Goal: Task Accomplishment & Management: Manage account settings

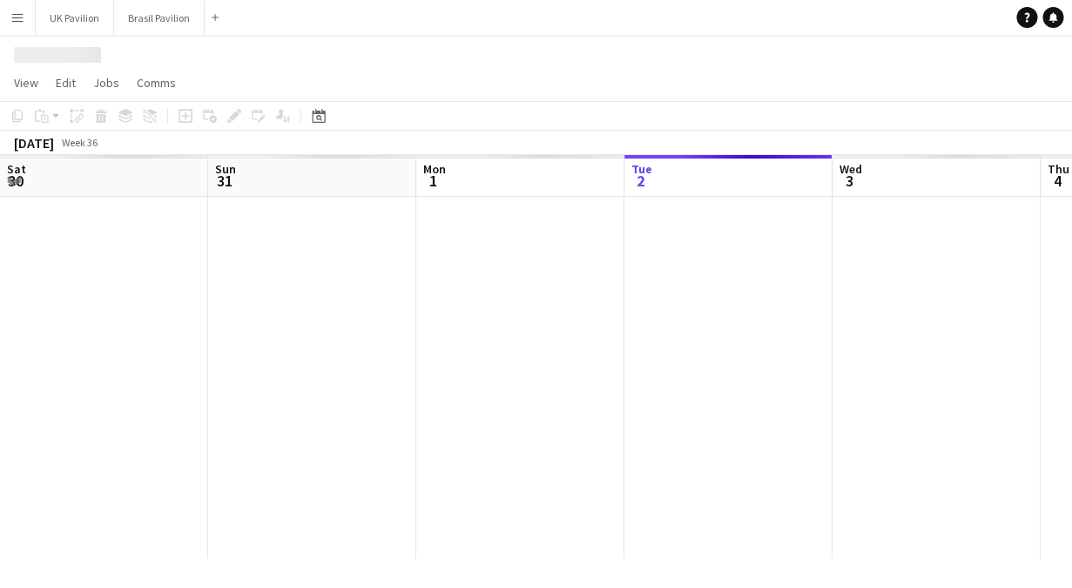
scroll to position [0, 416]
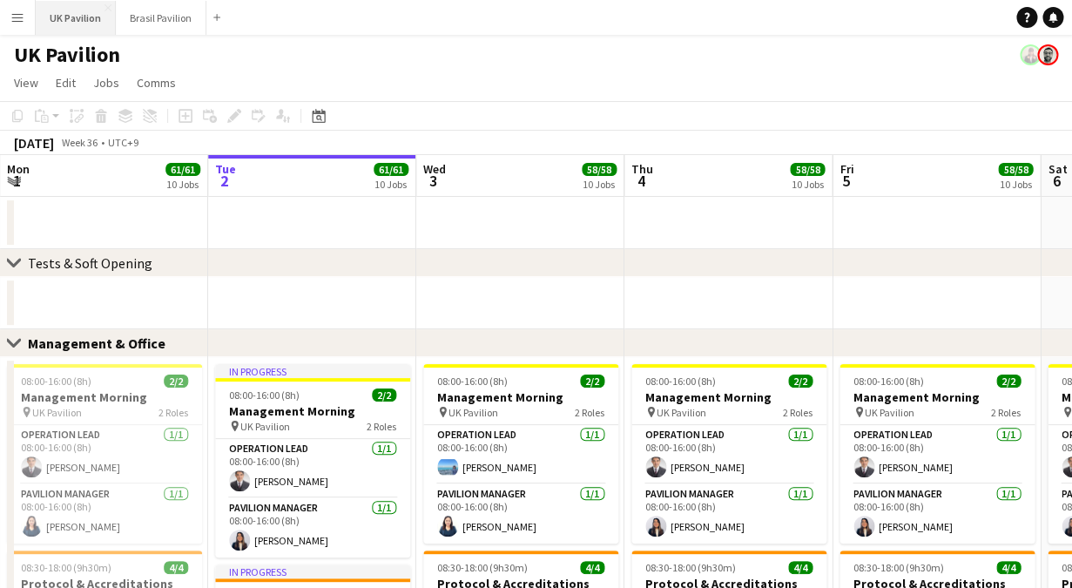
click at [77, 6] on button "UK Pavilion Close" at bounding box center [76, 18] width 80 height 34
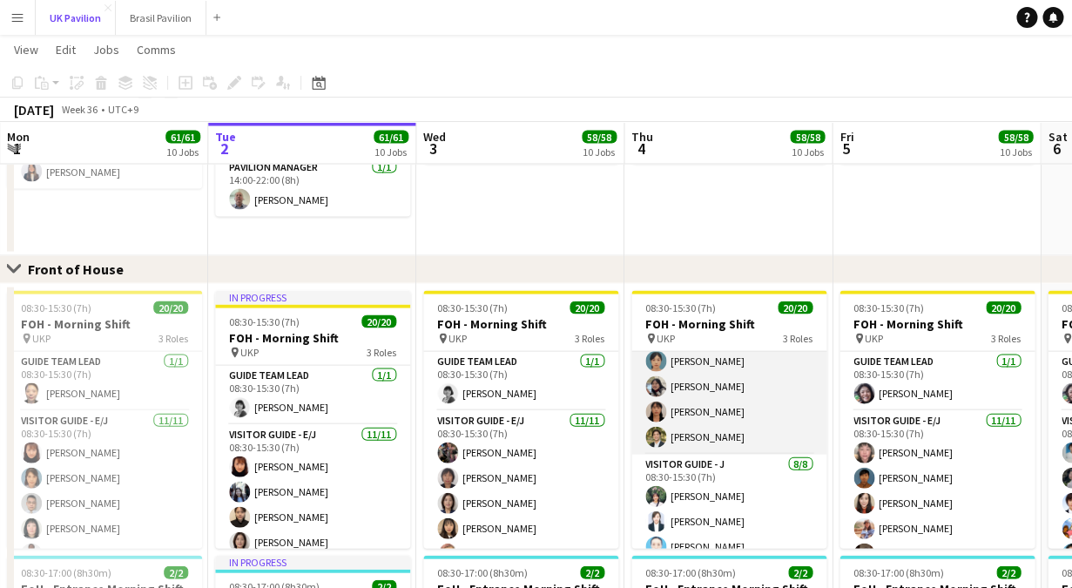
scroll to position [275, 0]
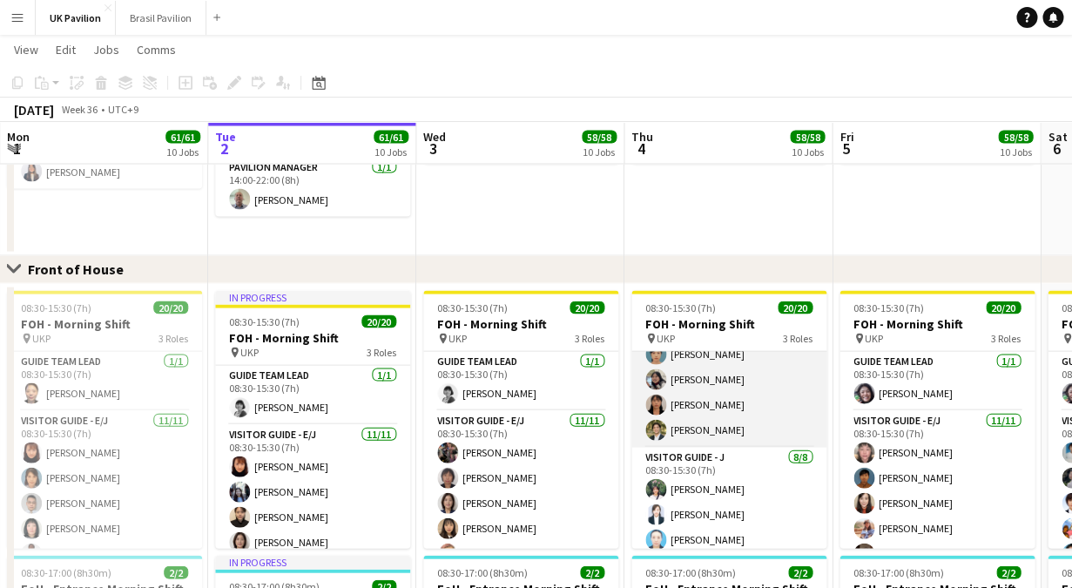
click at [701, 430] on app-card-role "Visitor Guide - E/J [DATE] 08:30-15:30 (7h) [PERSON_NAME] DATE [PERSON_NAME] [P…" at bounding box center [729, 291] width 195 height 312
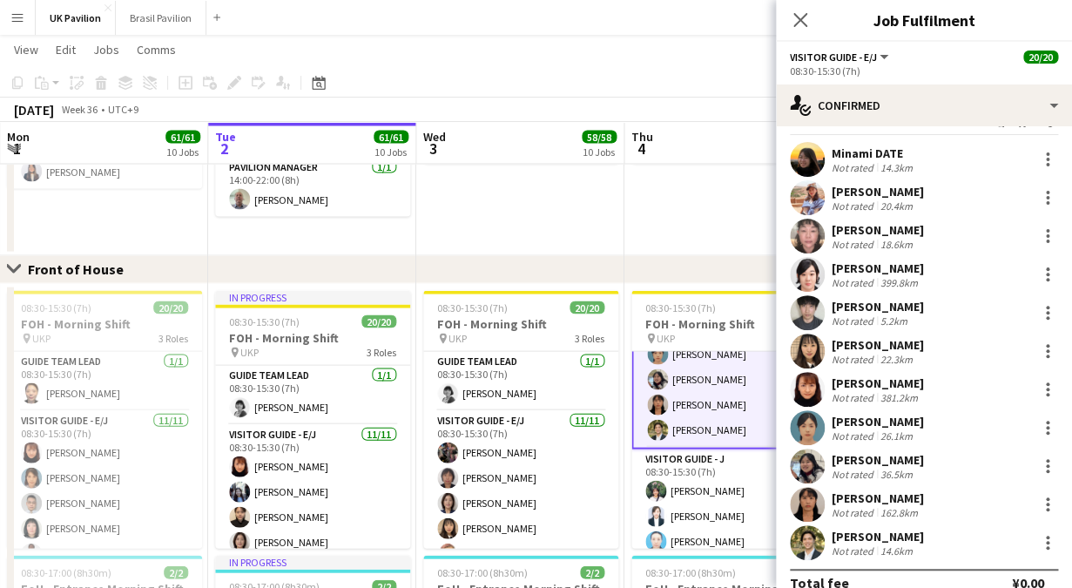
scroll to position [57, 0]
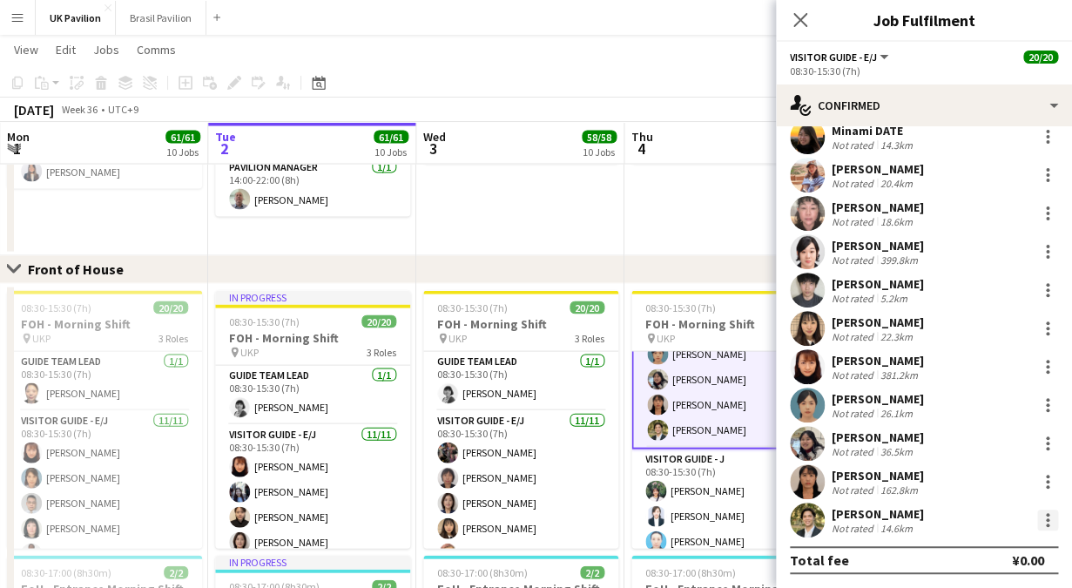
click at [1050, 523] on div at bounding box center [1048, 520] width 21 height 21
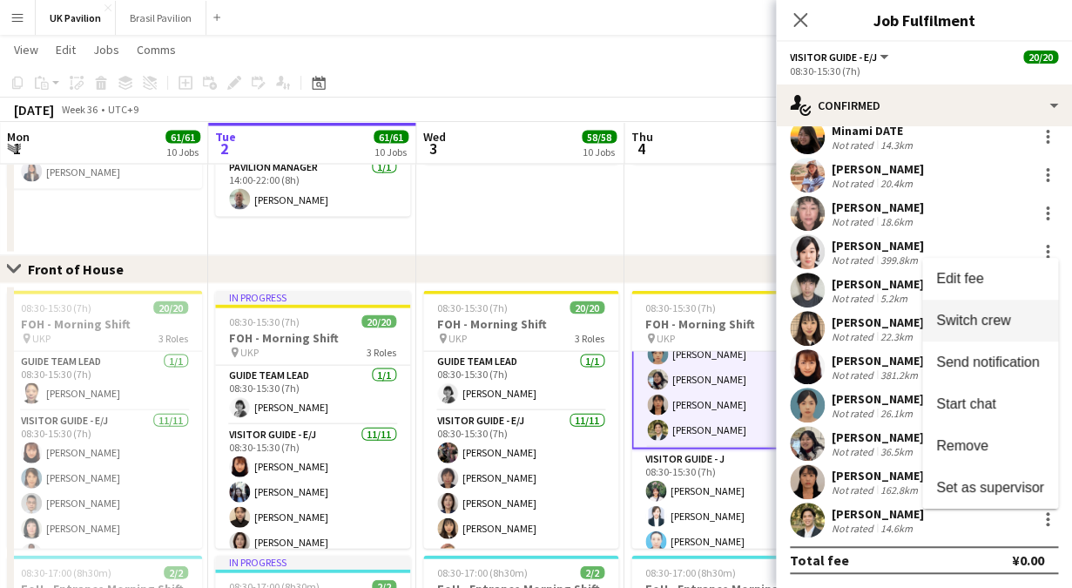
click at [995, 320] on span "Switch crew" at bounding box center [974, 320] width 74 height 15
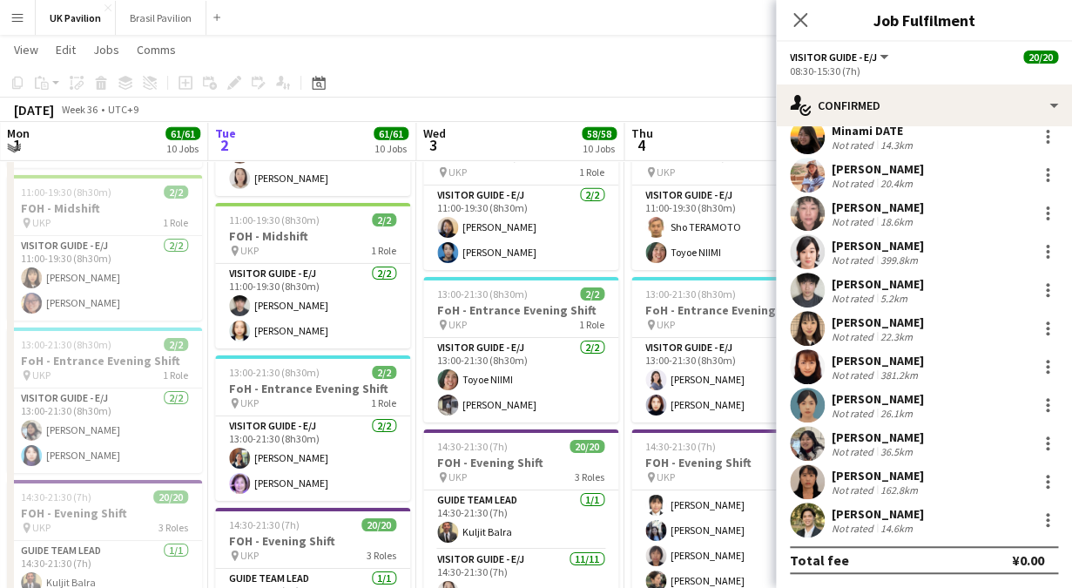
scroll to position [167, 0]
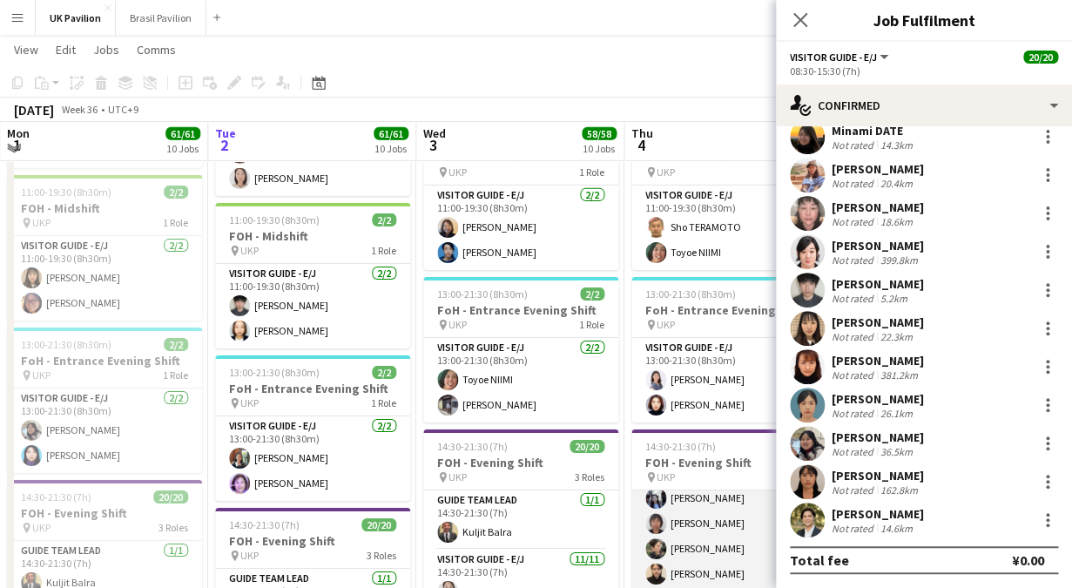
click at [714, 553] on app-card-role "Visitor Guide - E/J [DATE] 14:30-21:30 (7h) [PERSON_NAME] COMODA [PERSON_NAME] …" at bounding box center [729, 511] width 195 height 312
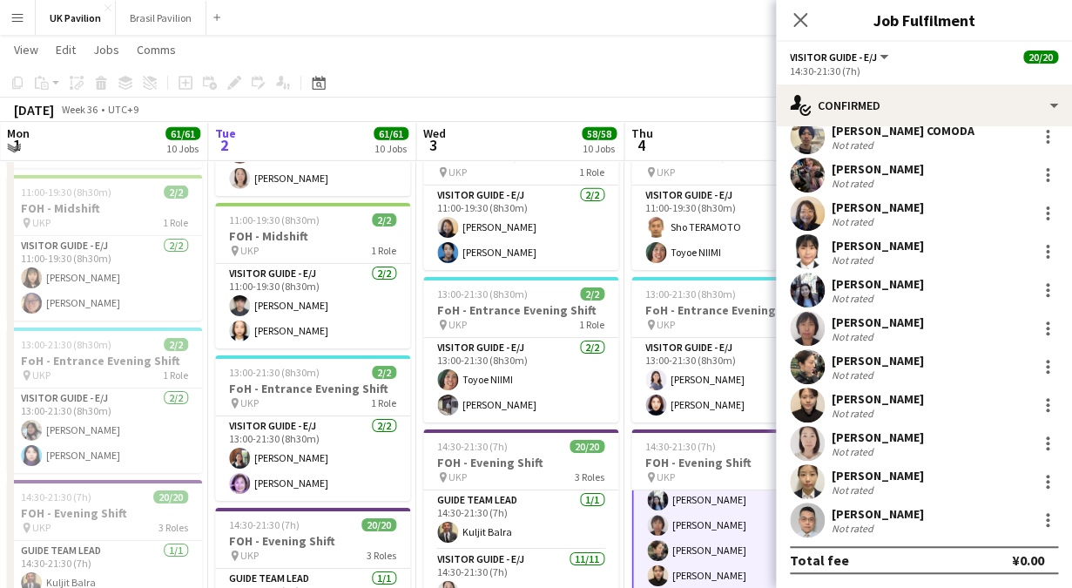
scroll to position [410, 0]
click at [1050, 363] on div at bounding box center [1048, 366] width 21 height 21
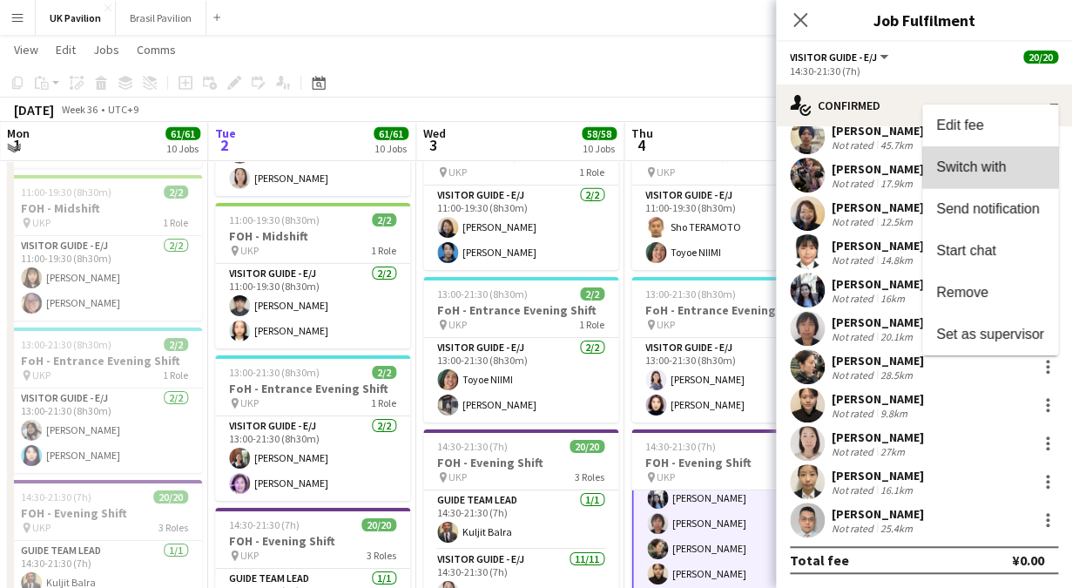
click at [968, 162] on span "Switch with" at bounding box center [972, 166] width 70 height 15
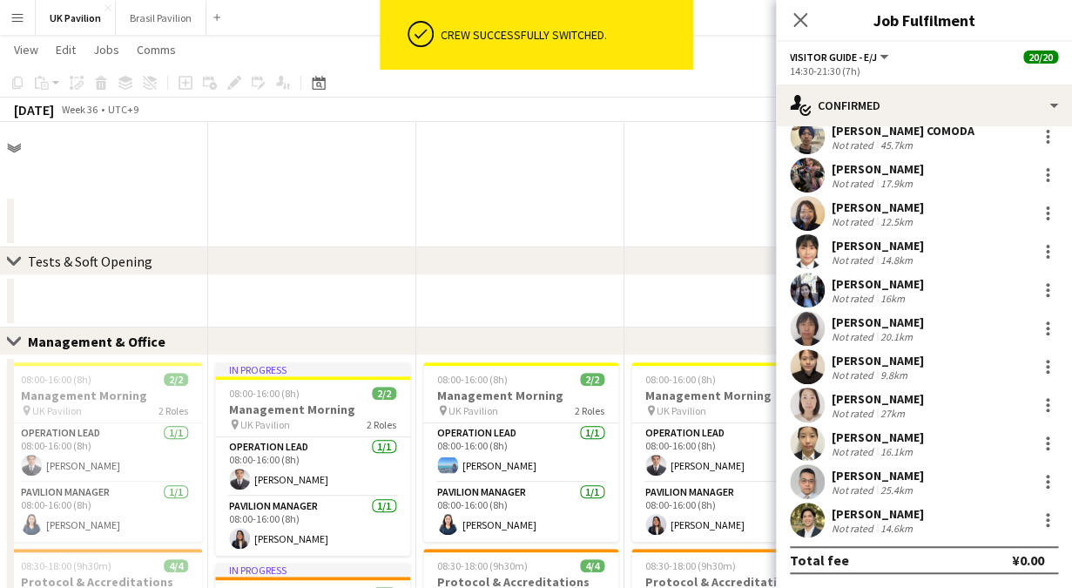
scroll to position [57, 0]
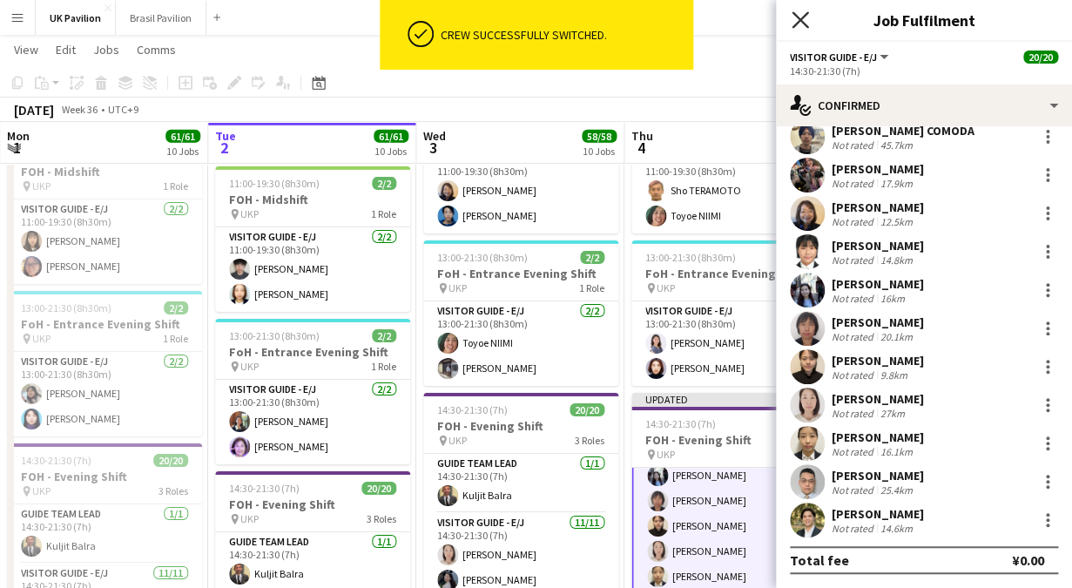
click at [799, 22] on icon at bounding box center [800, 19] width 17 height 17
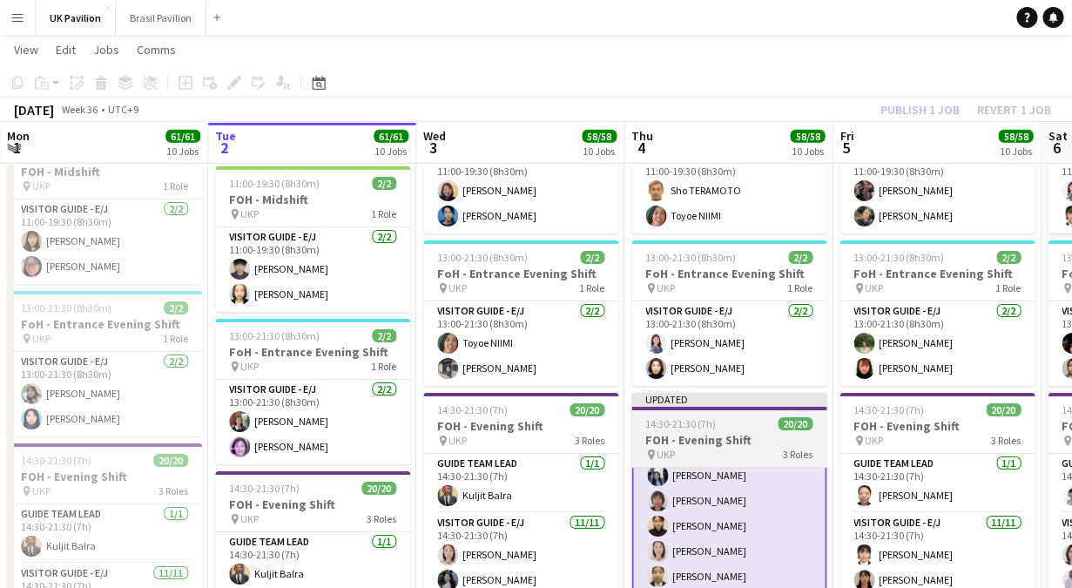
click at [719, 441] on h3 "FOH - Evening Shift" at bounding box center [729, 440] width 195 height 16
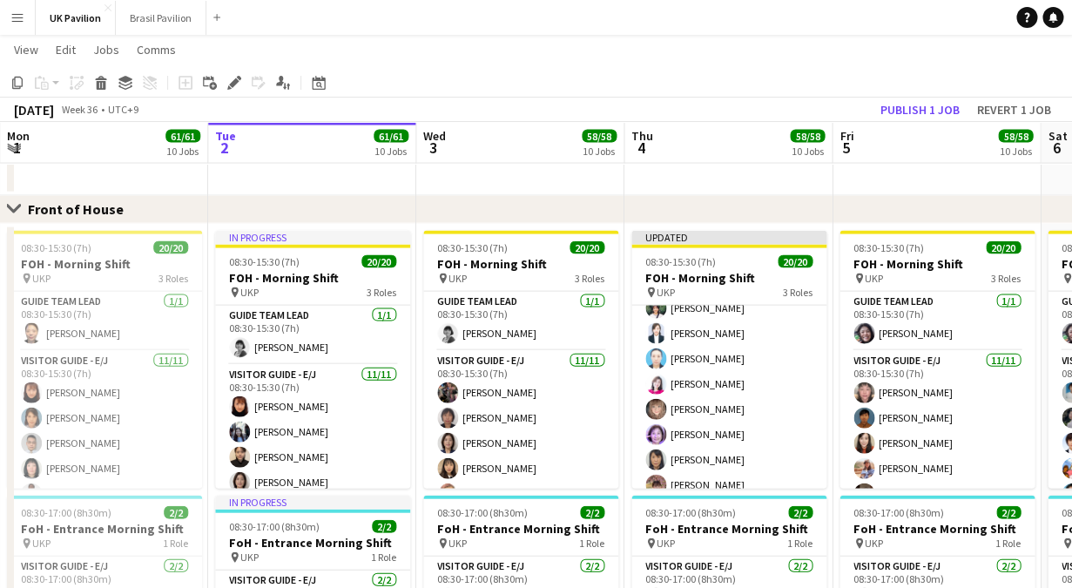
scroll to position [130, 0]
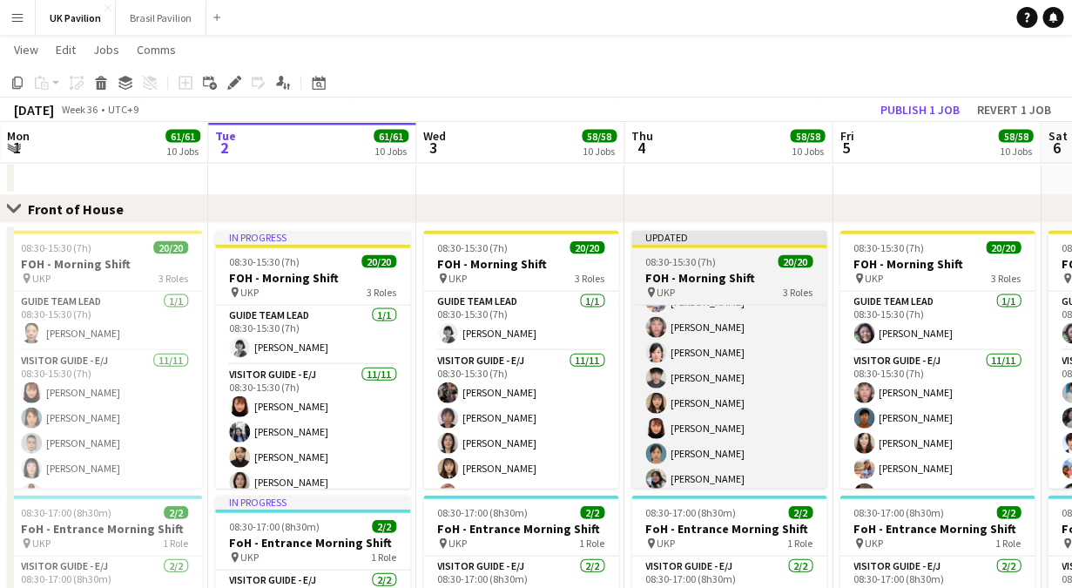
click at [700, 286] on div "pin UKP 3 Roles" at bounding box center [729, 293] width 195 height 14
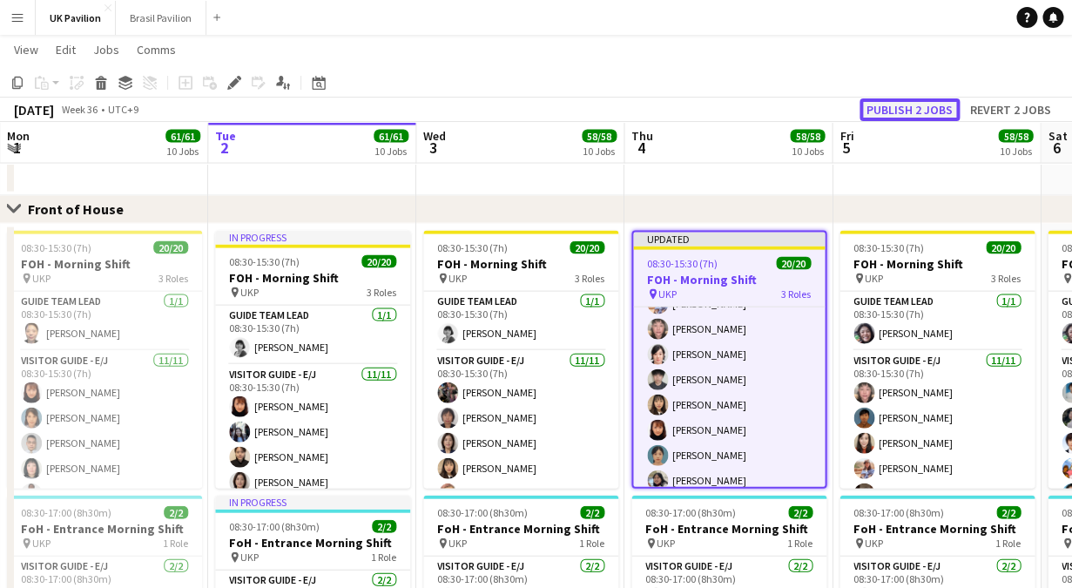
click at [910, 111] on button "Publish 2 jobs" at bounding box center [910, 109] width 100 height 23
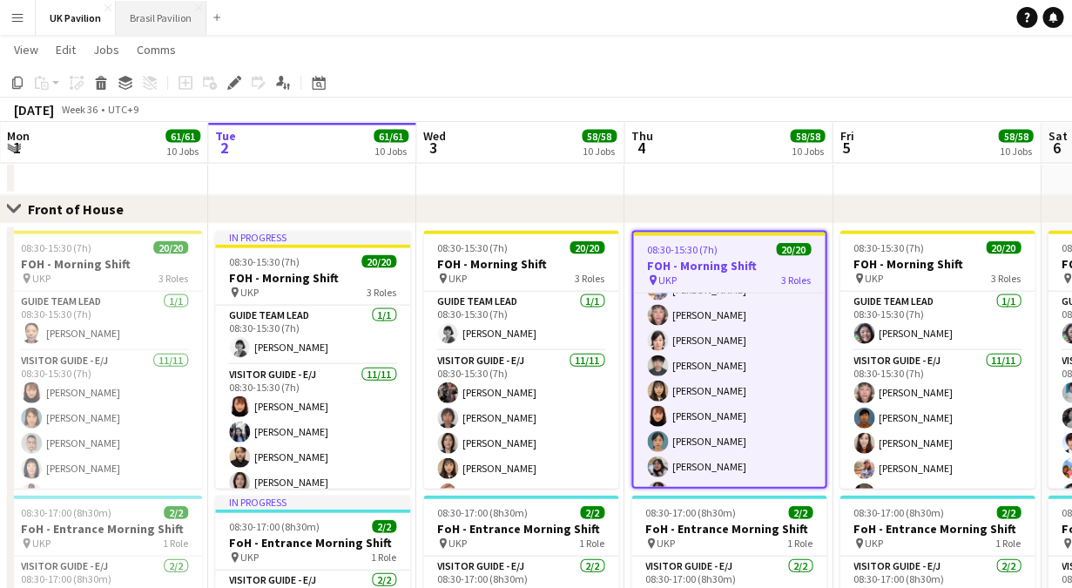
click at [132, 22] on button "Brasil Pavilion Close" at bounding box center [161, 18] width 91 height 34
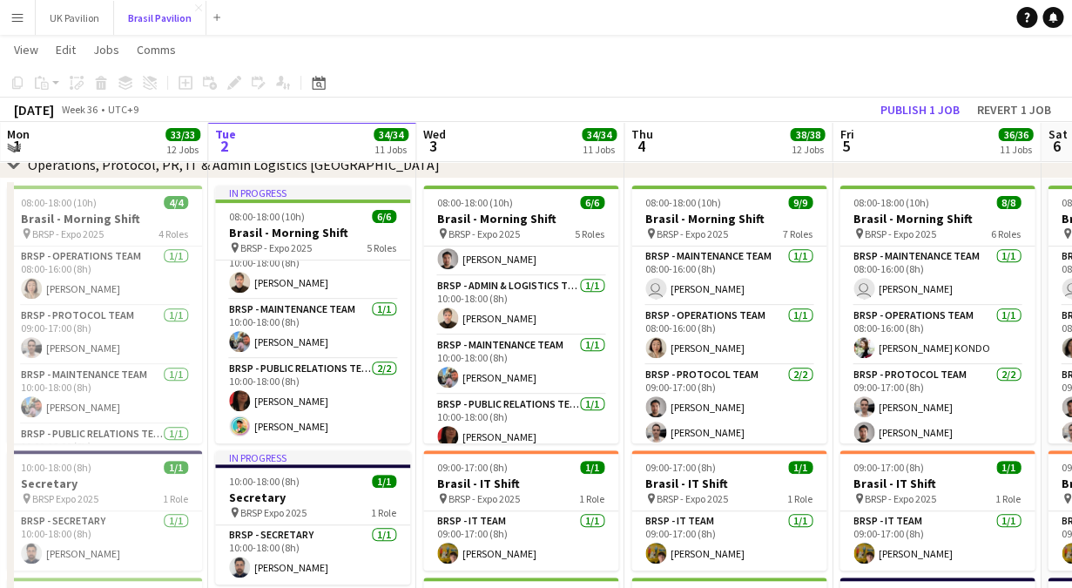
scroll to position [94, 0]
